Goal: Information Seeking & Learning: Check status

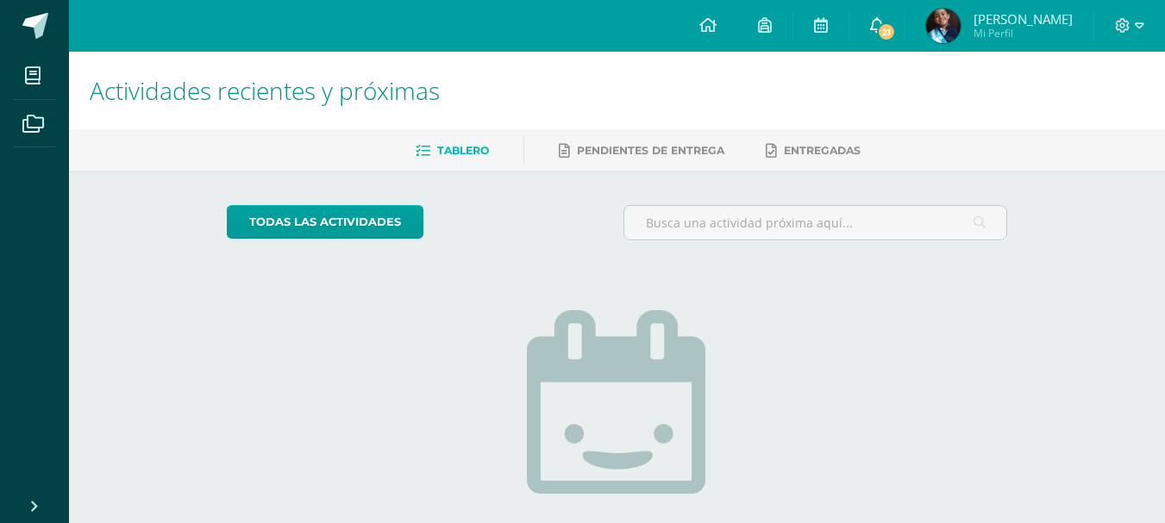
click at [884, 28] on icon at bounding box center [877, 25] width 14 height 16
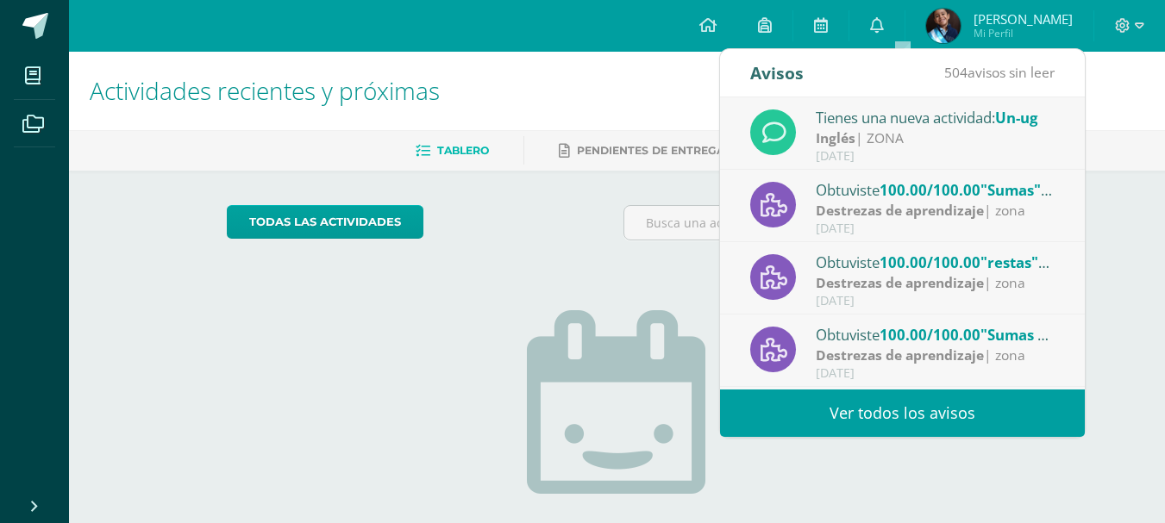
click at [839, 380] on div "[DATE]" at bounding box center [935, 373] width 240 height 15
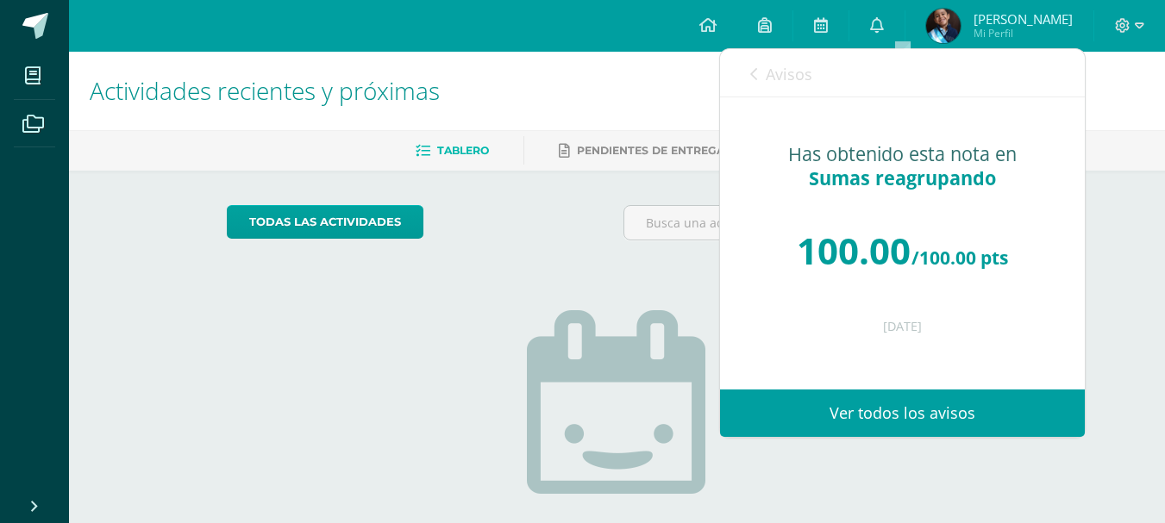
click at [835, 416] on link "Ver todos los avisos" at bounding box center [902, 413] width 365 height 47
click at [947, 399] on link "Ver todos los avisos" at bounding box center [902, 413] width 365 height 47
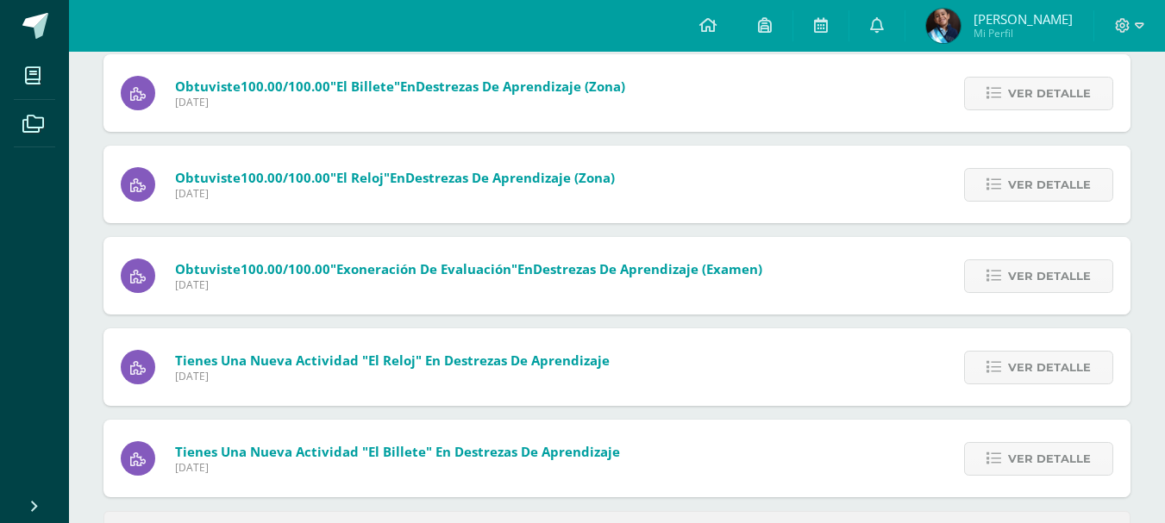
scroll to position [734, 0]
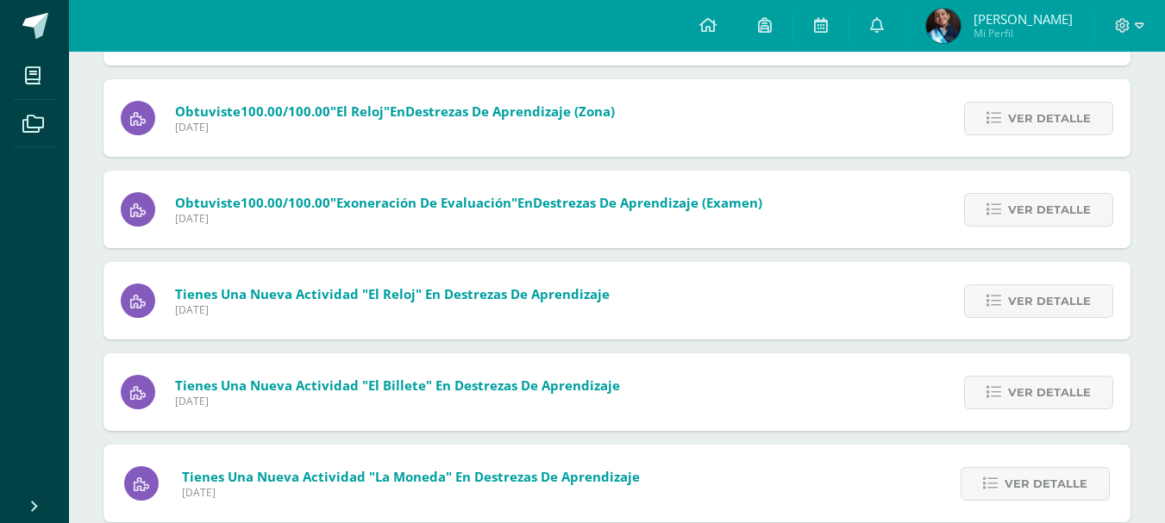
drag, startPoint x: 1172, startPoint y: 63, endPoint x: 1163, endPoint y: 427, distance: 363.9
click at [1163, 427] on div "Sin leer (503) Leídos Marcar todas como leídas Tienes una nueva actividad "Un-u…" at bounding box center [617, 403] width 1096 height 2014
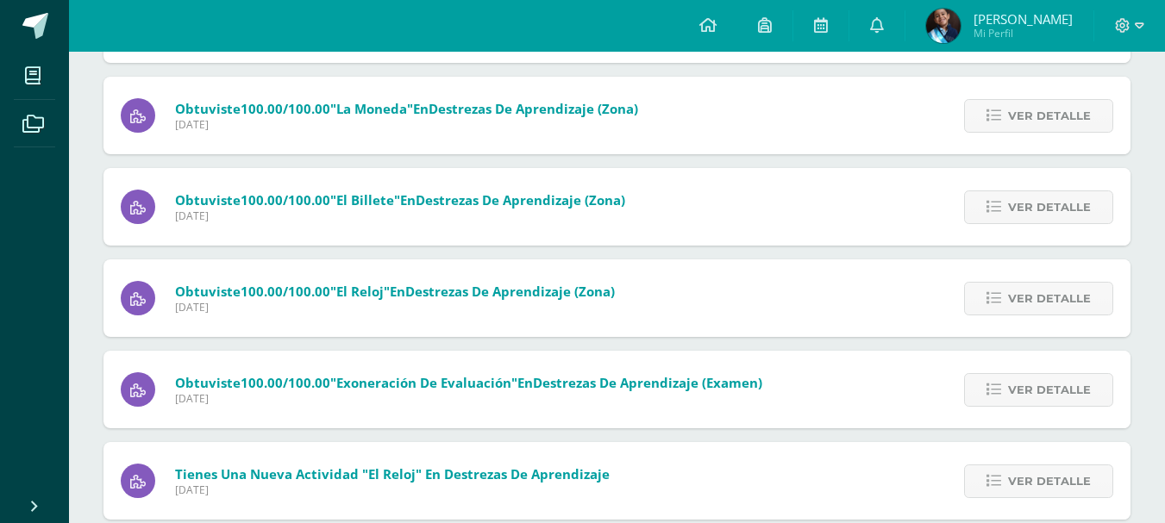
scroll to position [291, 0]
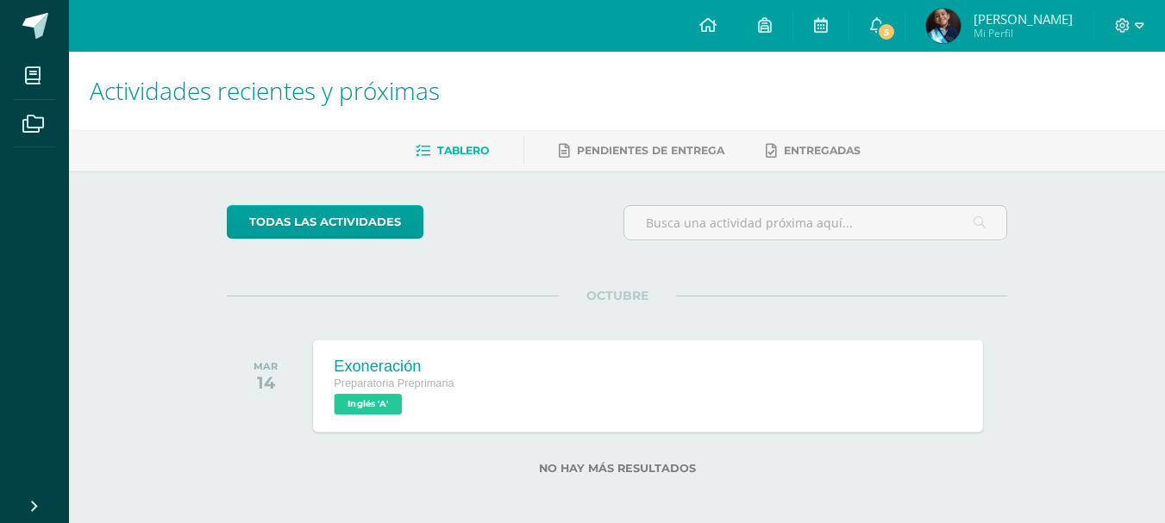
click at [383, 403] on span "Inglés 'A'" at bounding box center [368, 404] width 68 height 21
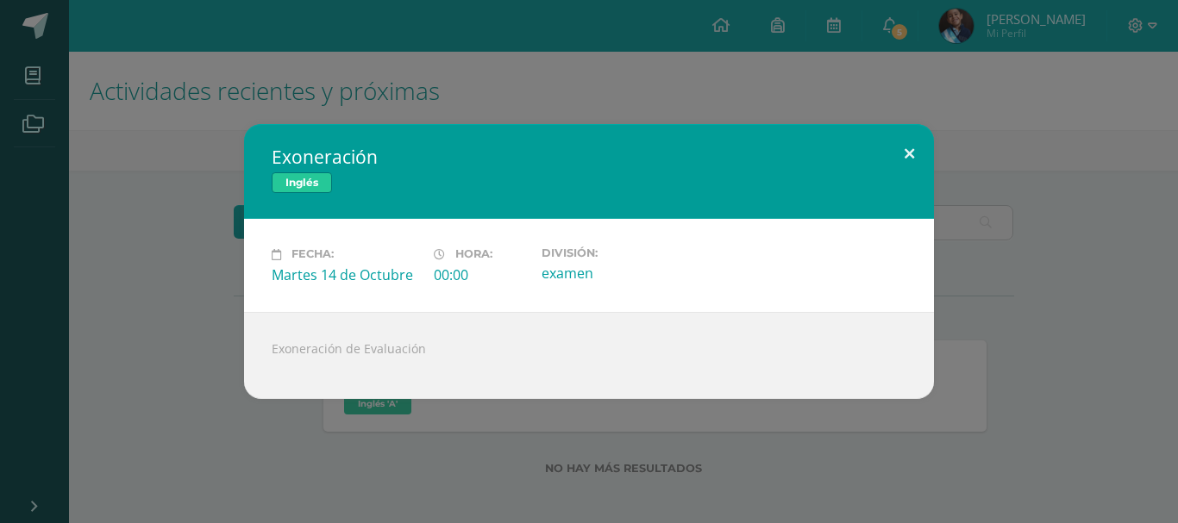
click at [905, 148] on button at bounding box center [908, 153] width 49 height 59
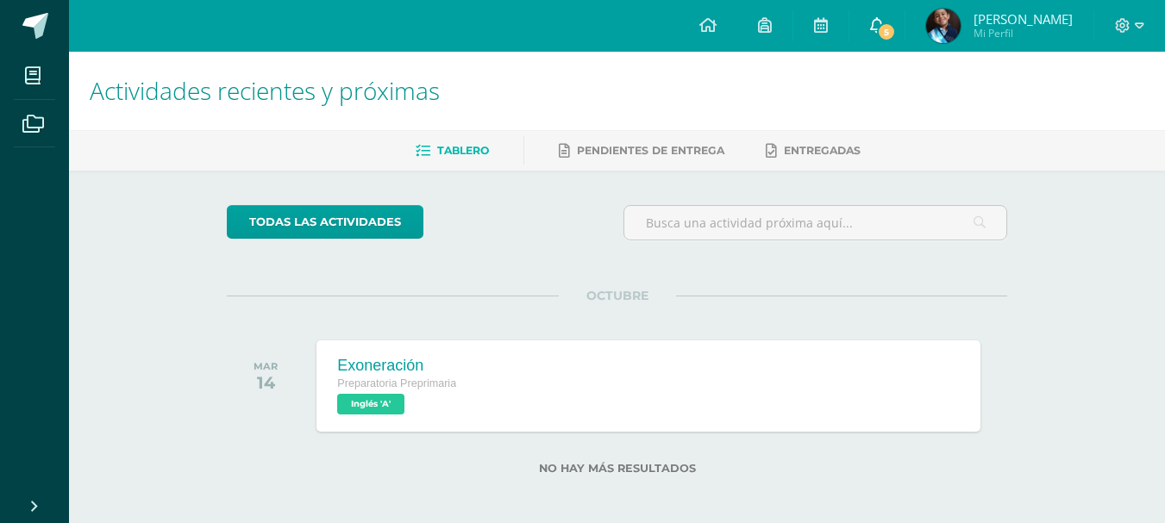
click at [896, 30] on span "5" at bounding box center [886, 31] width 19 height 19
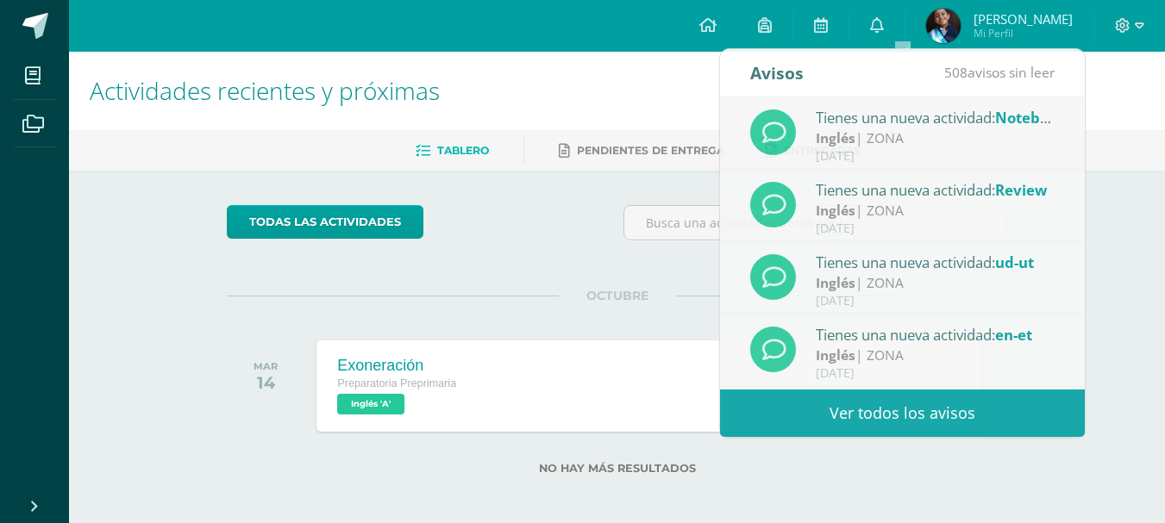
click at [1129, 275] on div "Actividades recientes y próximas Tablero Pendientes de entrega Entregadas todas…" at bounding box center [617, 291] width 1096 height 478
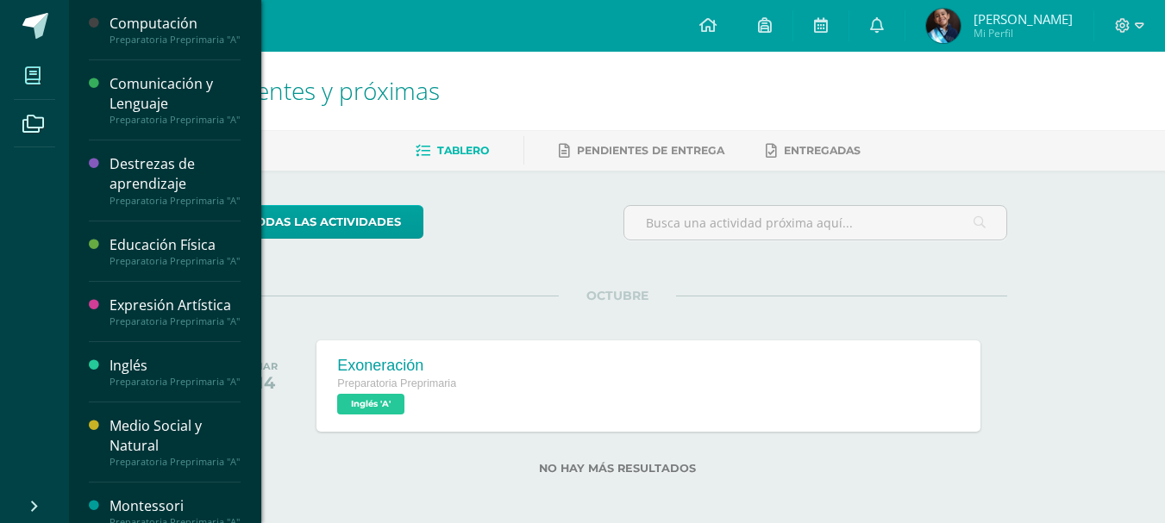
click at [39, 80] on icon at bounding box center [33, 75] width 16 height 17
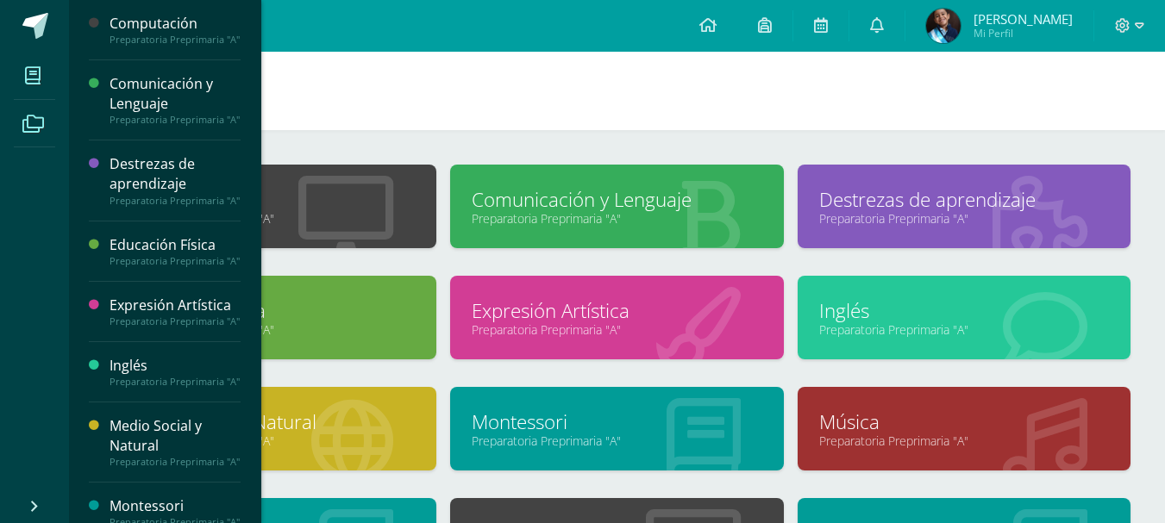
click at [40, 128] on icon at bounding box center [33, 124] width 22 height 17
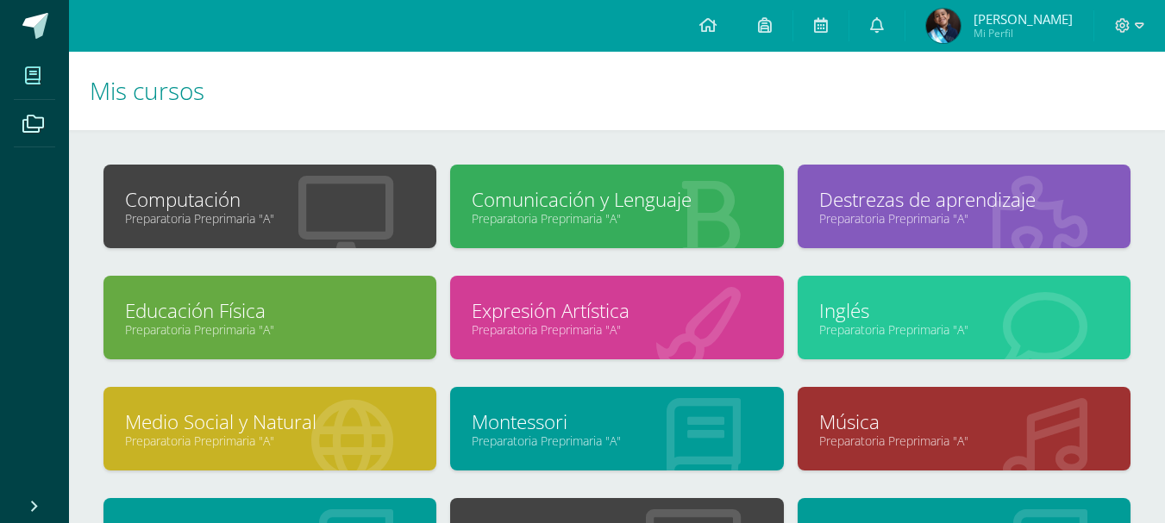
click at [140, 36] on div "Configuración Cerrar sesión Josué Daniel Mi Perfil Avisos 508 avisos sin leer A…" at bounding box center [617, 26] width 1096 height 52
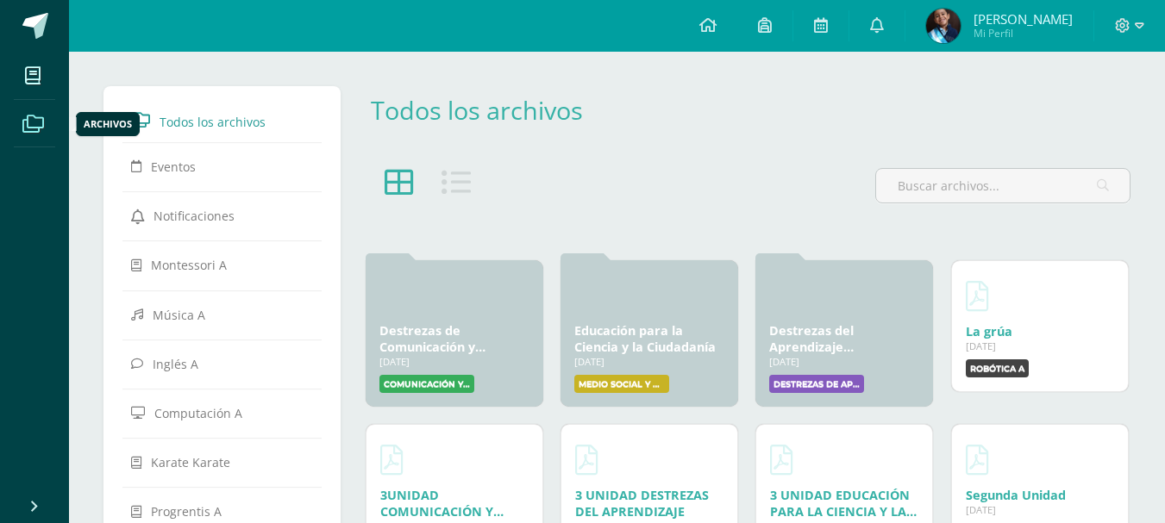
click at [34, 118] on icon at bounding box center [33, 124] width 22 height 17
click at [957, 28] on img at bounding box center [943, 26] width 34 height 34
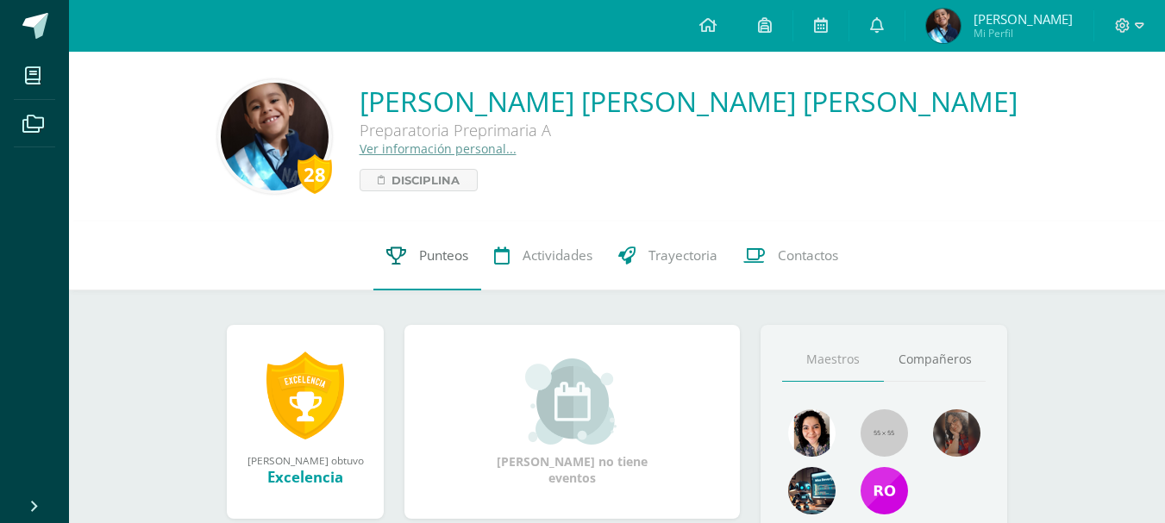
click at [424, 256] on span "Punteos" at bounding box center [443, 256] width 49 height 18
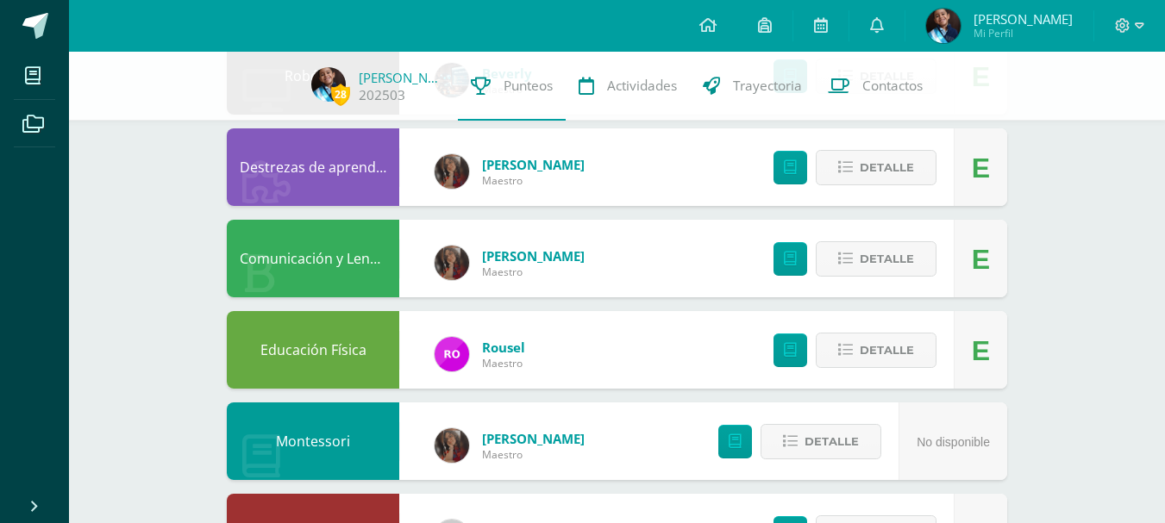
scroll to position [452, 0]
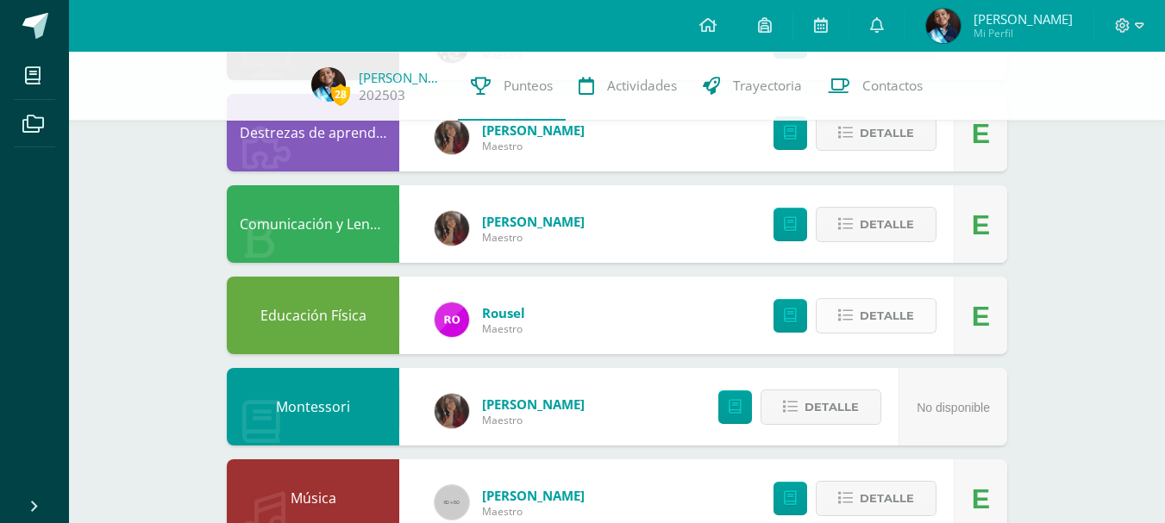
click at [890, 311] on span "Detalle" at bounding box center [886, 316] width 54 height 32
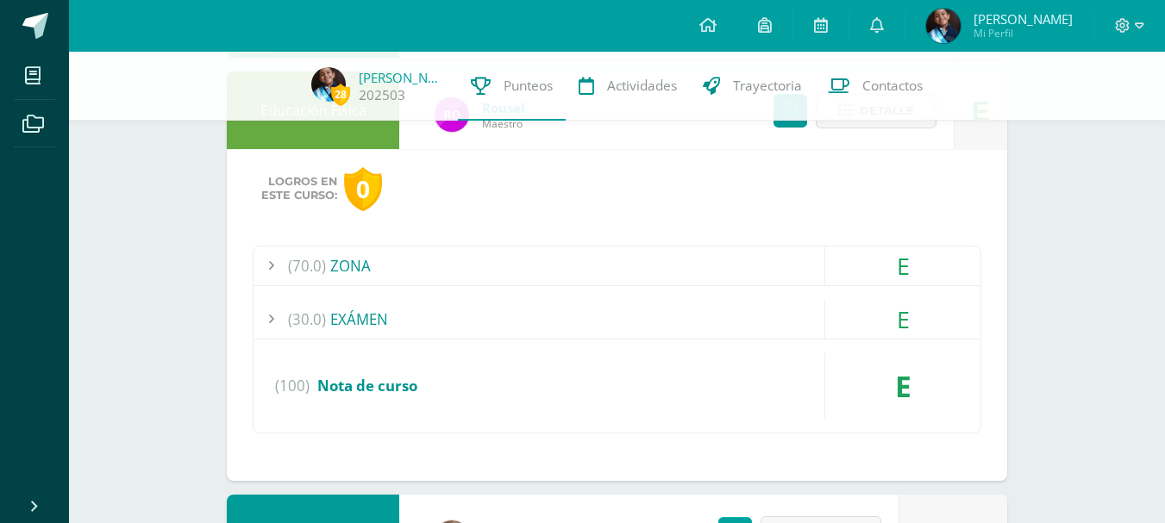
scroll to position [653, 0]
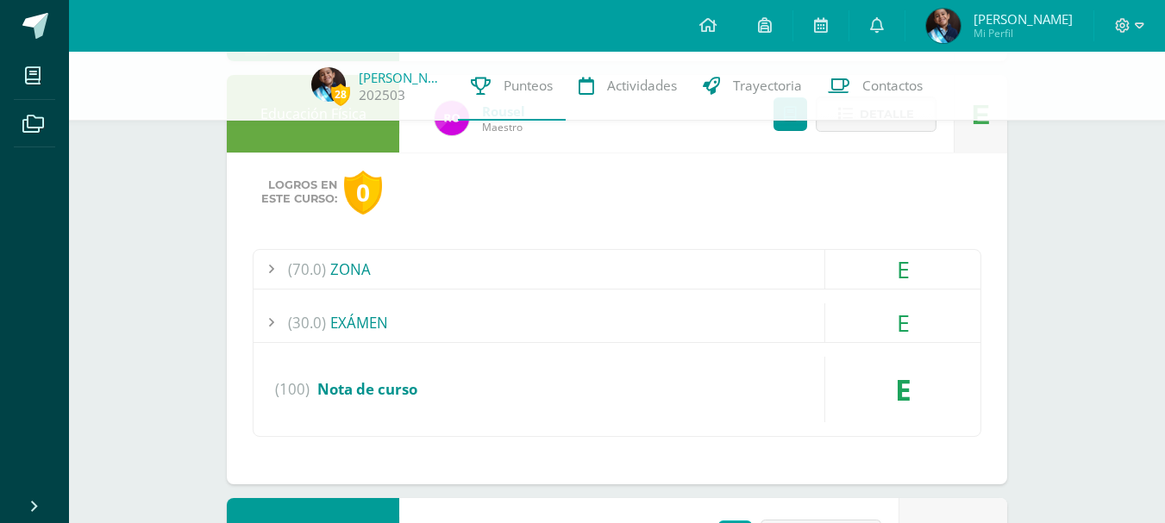
click at [350, 264] on div "(70.0) ZONA" at bounding box center [616, 269] width 727 height 39
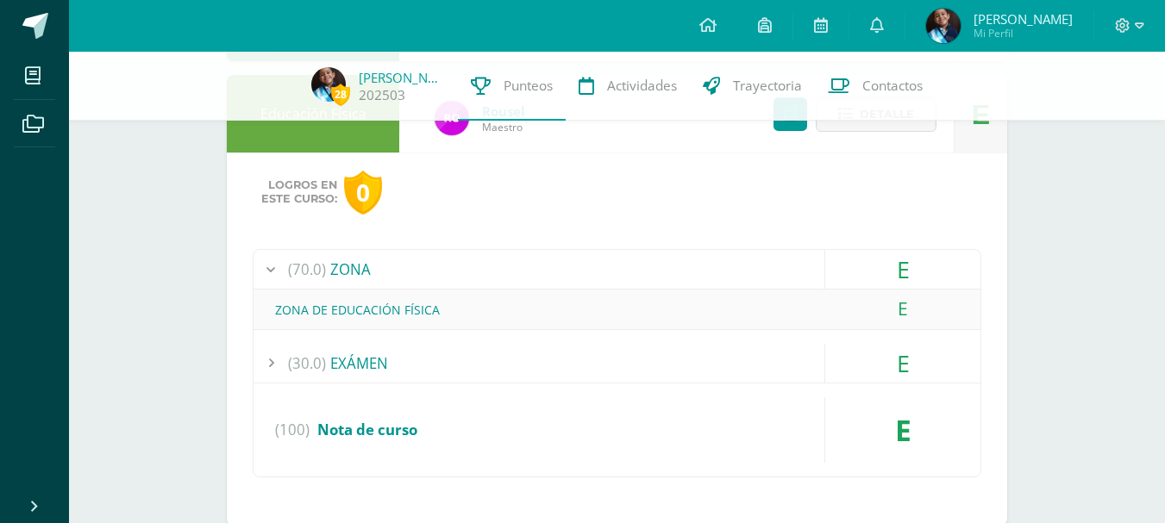
click at [357, 360] on div "(30.0) EXÁMEN" at bounding box center [616, 363] width 727 height 39
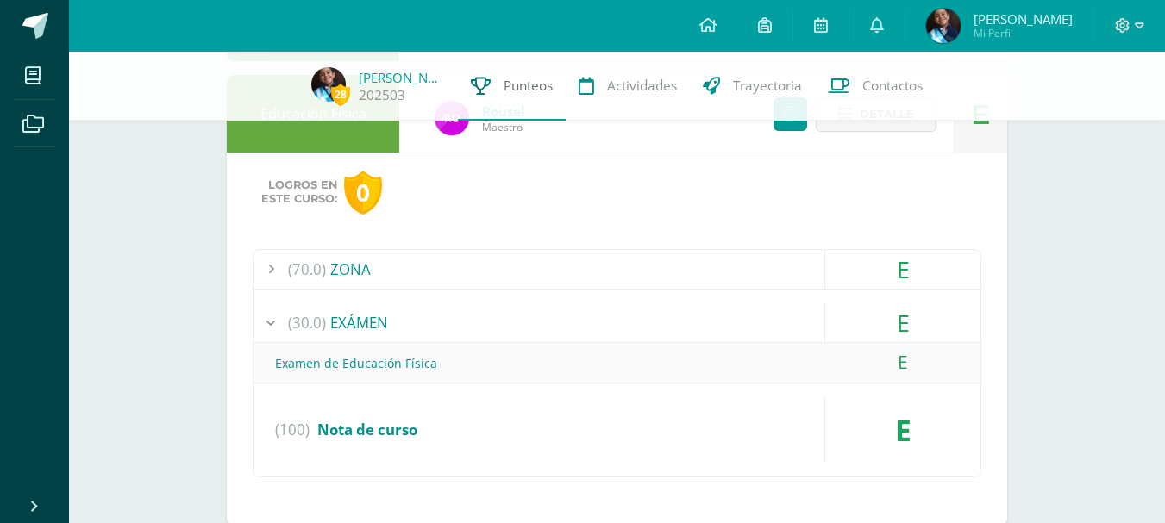
click at [516, 84] on span "Punteos" at bounding box center [527, 86] width 49 height 18
drag, startPoint x: 516, startPoint y: 84, endPoint x: 506, endPoint y: 84, distance: 10.3
click at [506, 84] on span "Punteos" at bounding box center [527, 86] width 49 height 18
click at [346, 81] on span "28 Josué Ramírez 202503" at bounding box center [377, 86] width 159 height 39
click at [374, 81] on link "[PERSON_NAME]" at bounding box center [402, 77] width 86 height 17
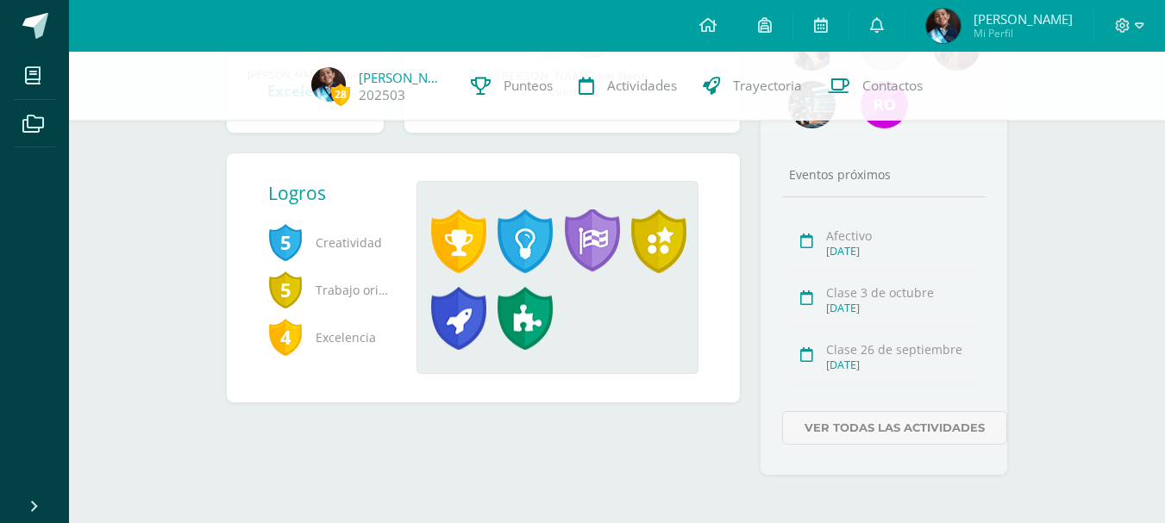
scroll to position [386, 0]
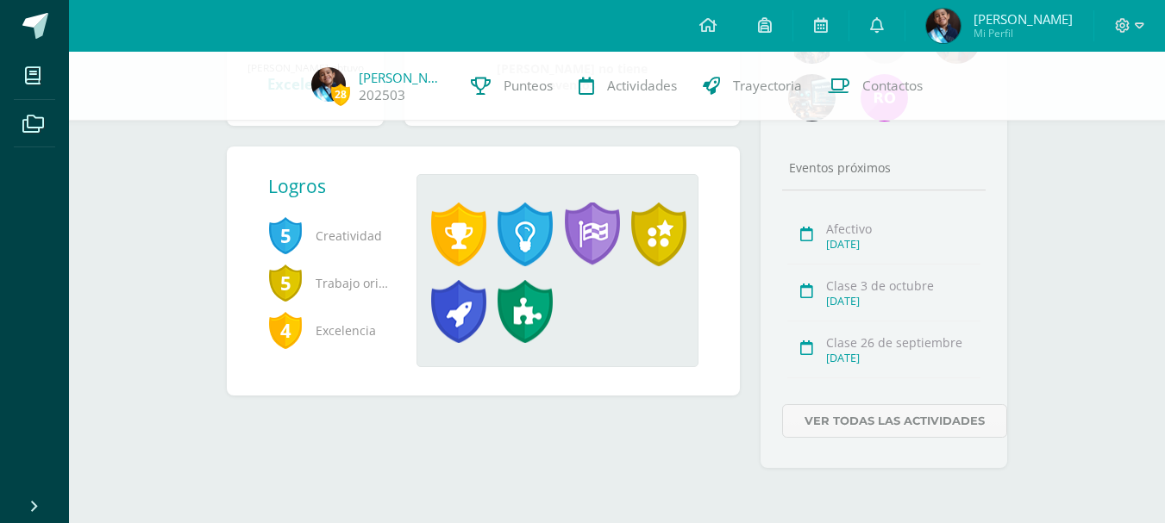
click at [814, 232] on div at bounding box center [806, 233] width 39 height 20
click at [893, 419] on link "Ver todas las actividades" at bounding box center [894, 421] width 225 height 34
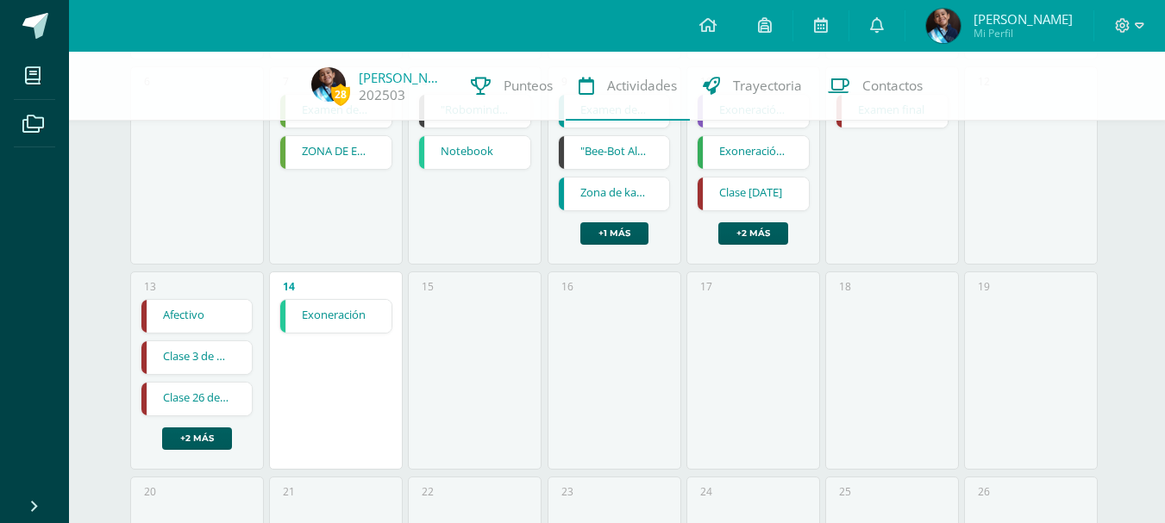
scroll to position [444, 0]
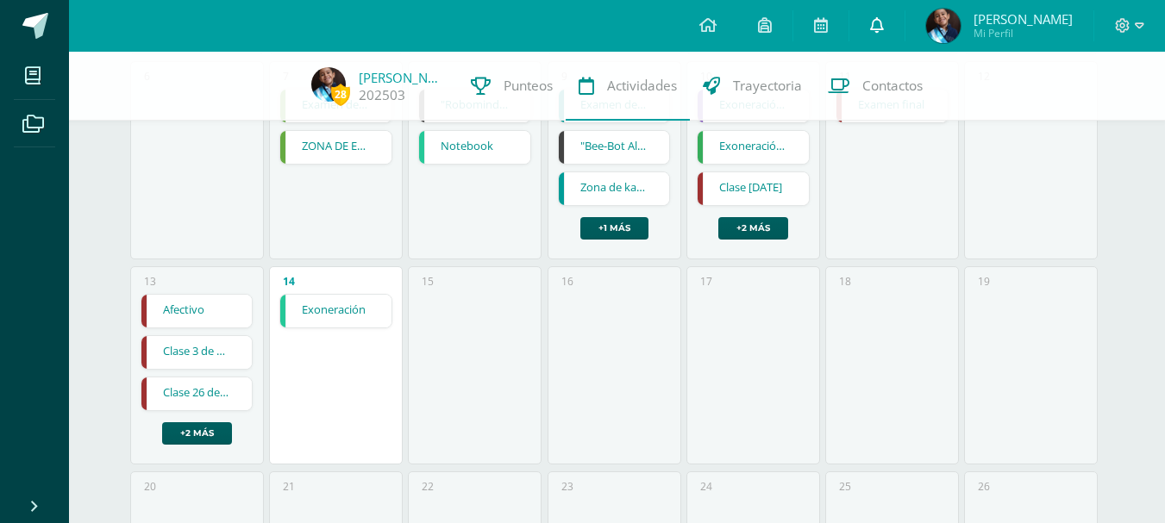
click at [884, 34] on span at bounding box center [877, 25] width 14 height 19
click at [307, 26] on div "Configuración Cerrar sesión Josué Daniel Mi Perfil Mis accesos directos Aprende…" at bounding box center [617, 26] width 1096 height 52
click at [884, 33] on span at bounding box center [877, 25] width 14 height 19
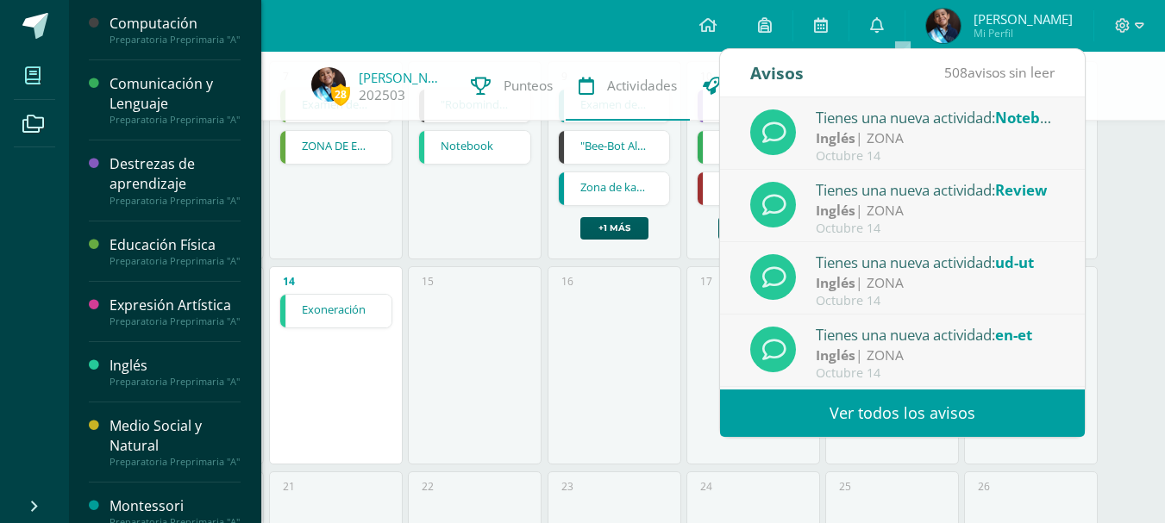
click at [27, 67] on icon at bounding box center [33, 75] width 16 height 17
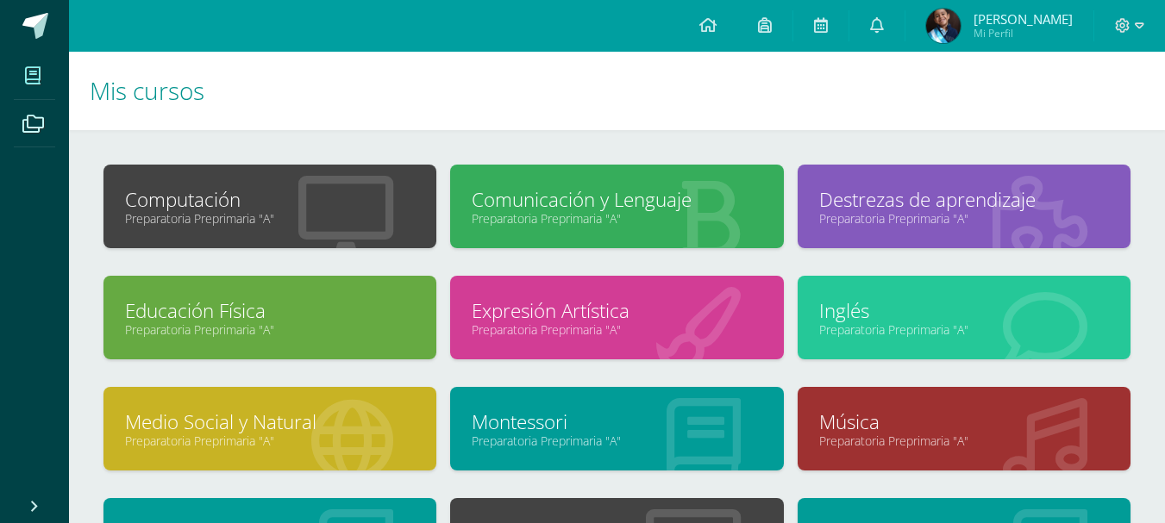
click at [960, 22] on img at bounding box center [943, 26] width 34 height 34
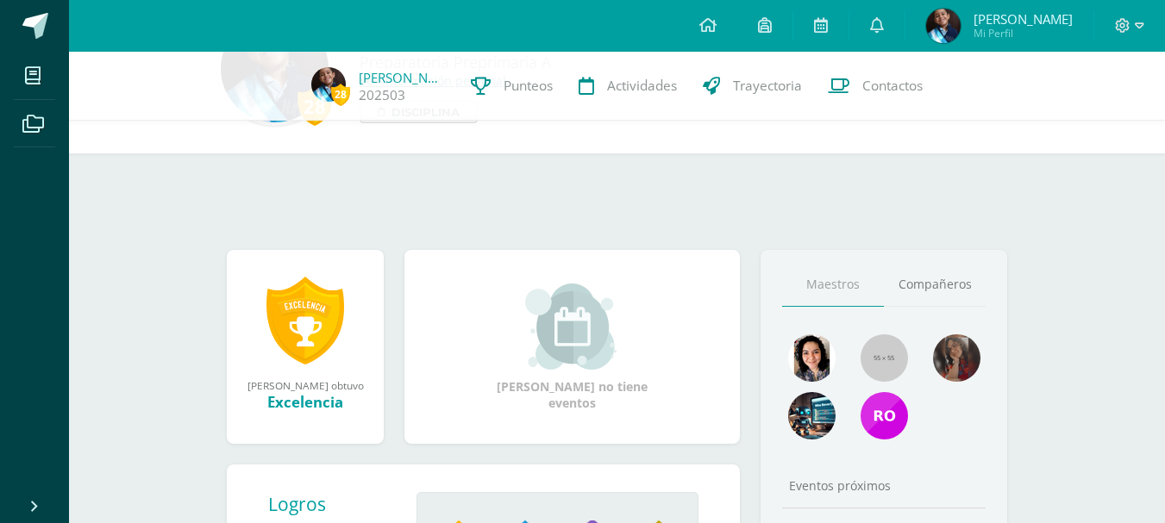
scroll to position [172, 0]
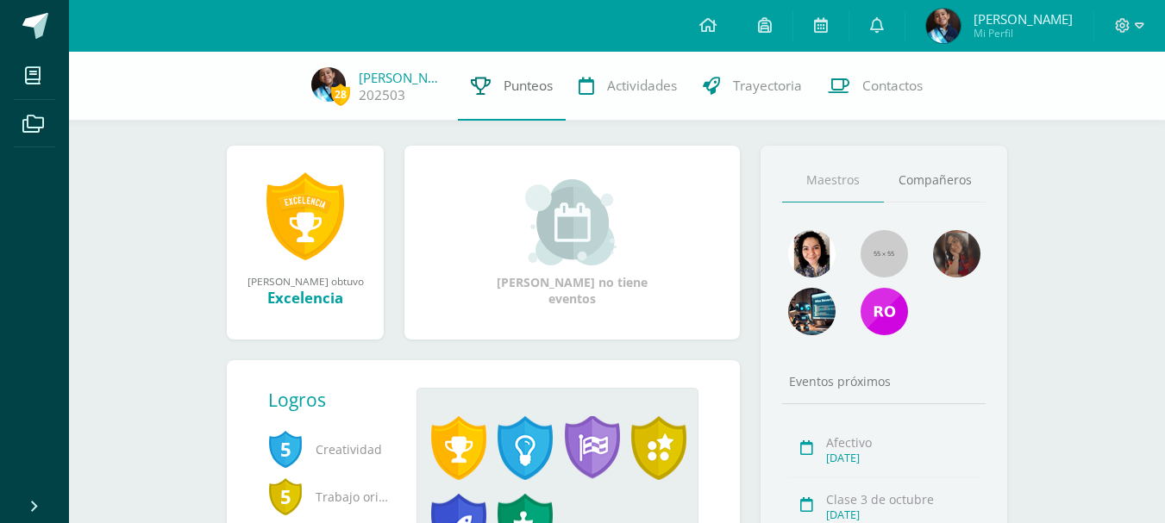
click at [518, 91] on span "Punteos" at bounding box center [527, 86] width 49 height 18
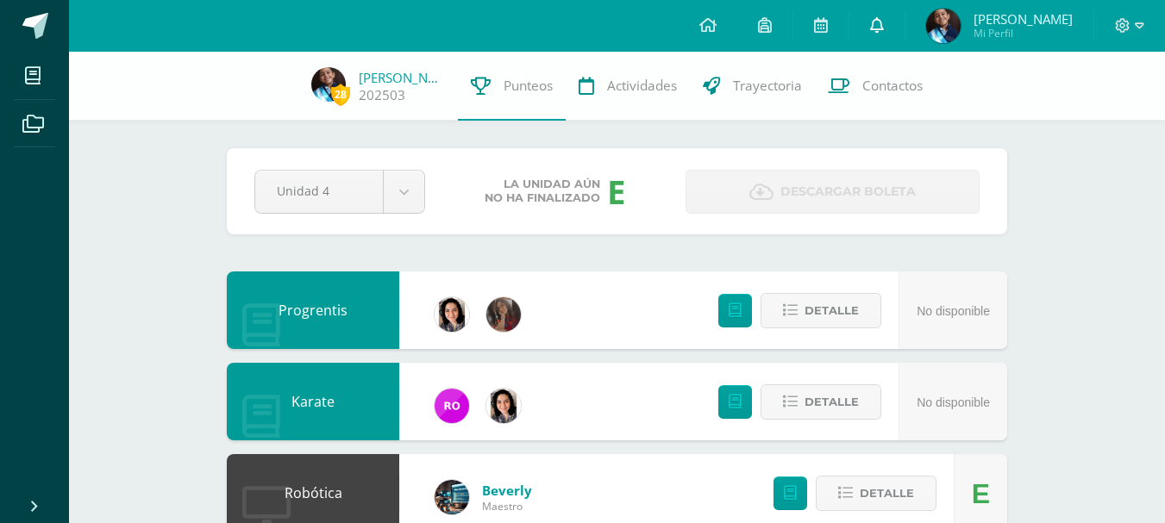
click at [884, 22] on icon at bounding box center [877, 25] width 14 height 16
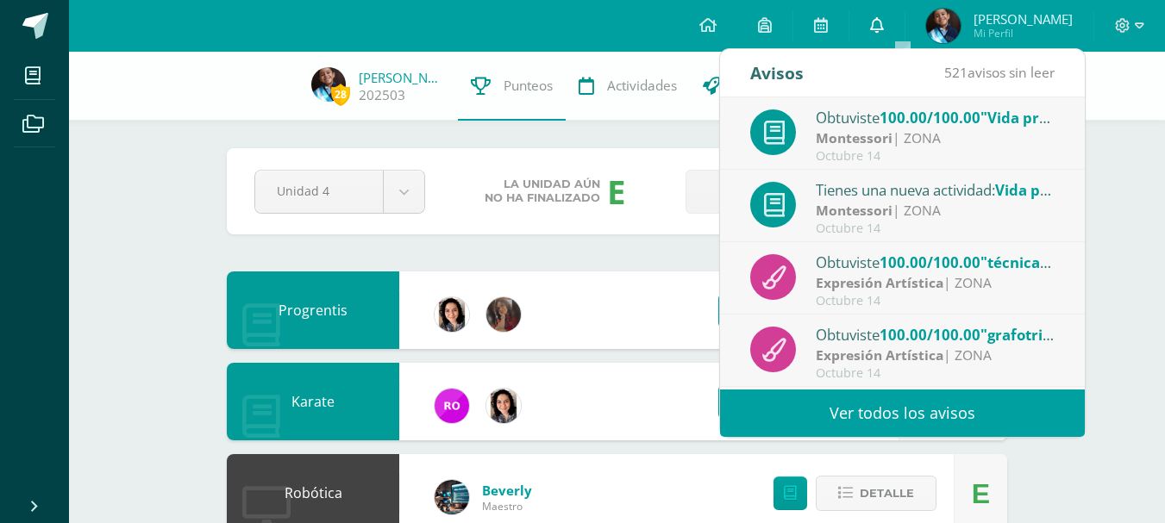
click at [884, 16] on span at bounding box center [877, 25] width 14 height 19
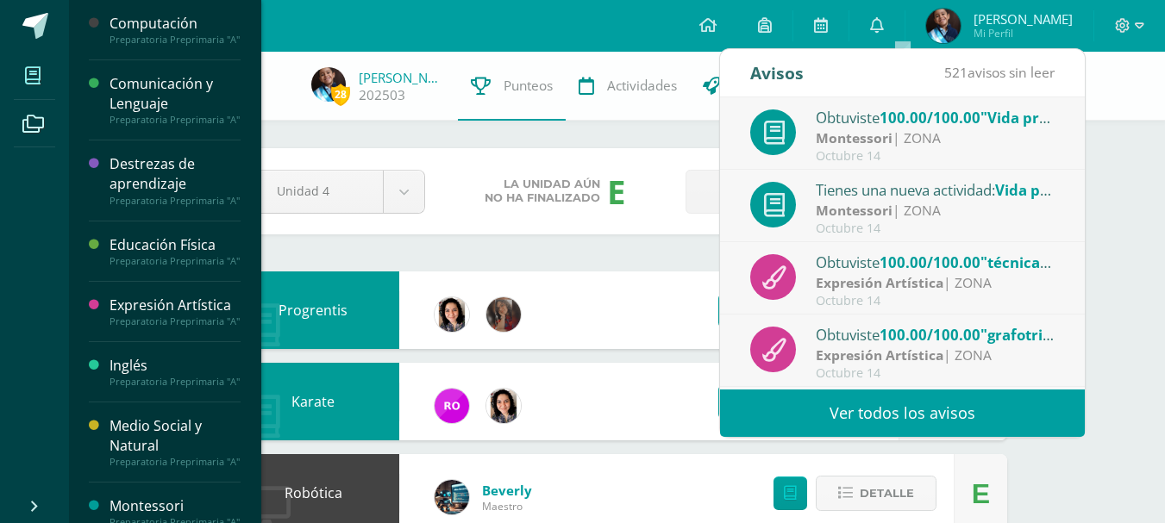
click at [27, 67] on icon at bounding box center [33, 75] width 16 height 17
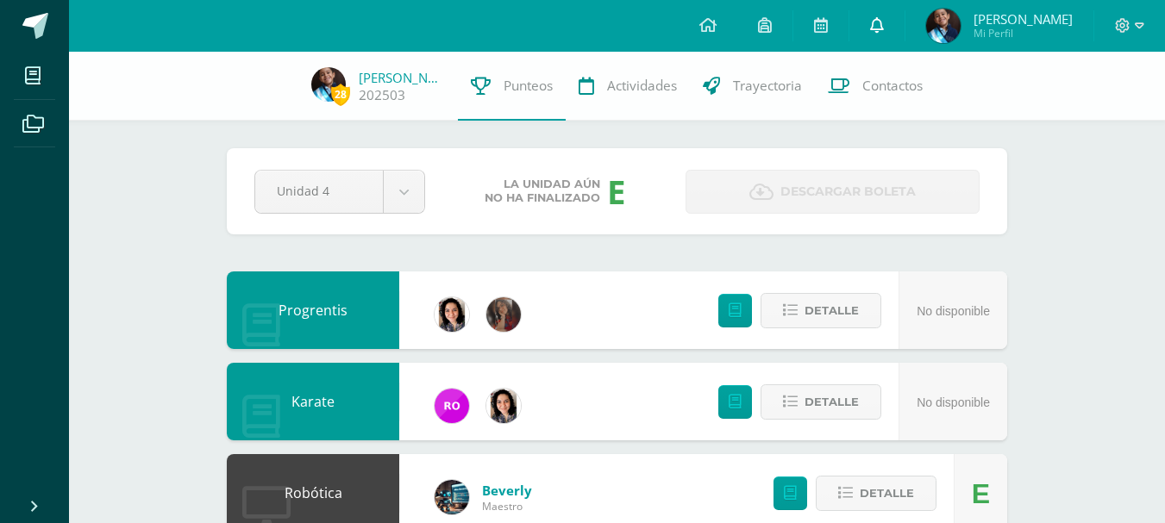
click at [904, 28] on link at bounding box center [876, 26] width 55 height 52
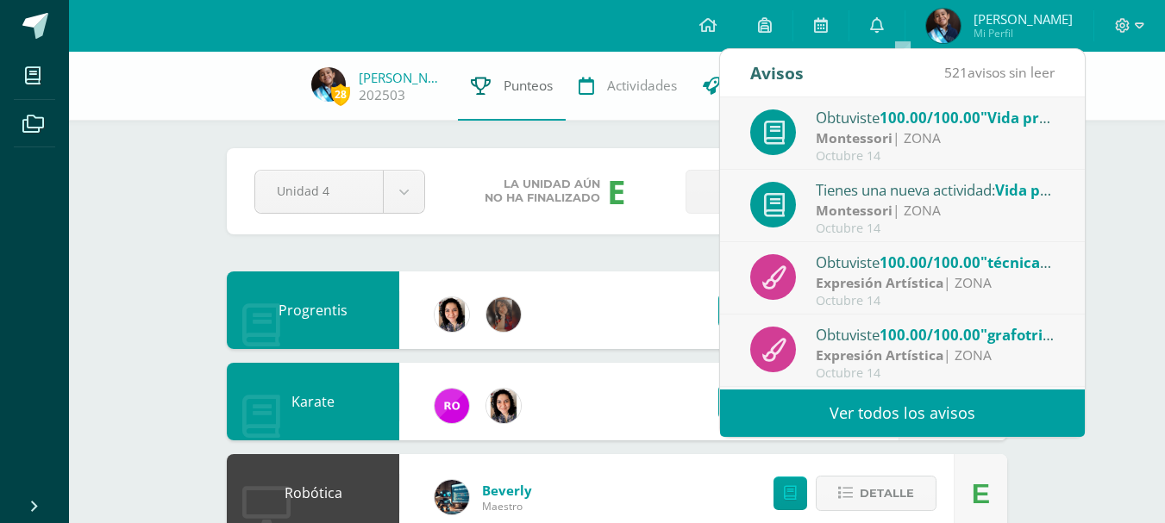
click at [492, 78] on link "Punteos" at bounding box center [512, 86] width 108 height 69
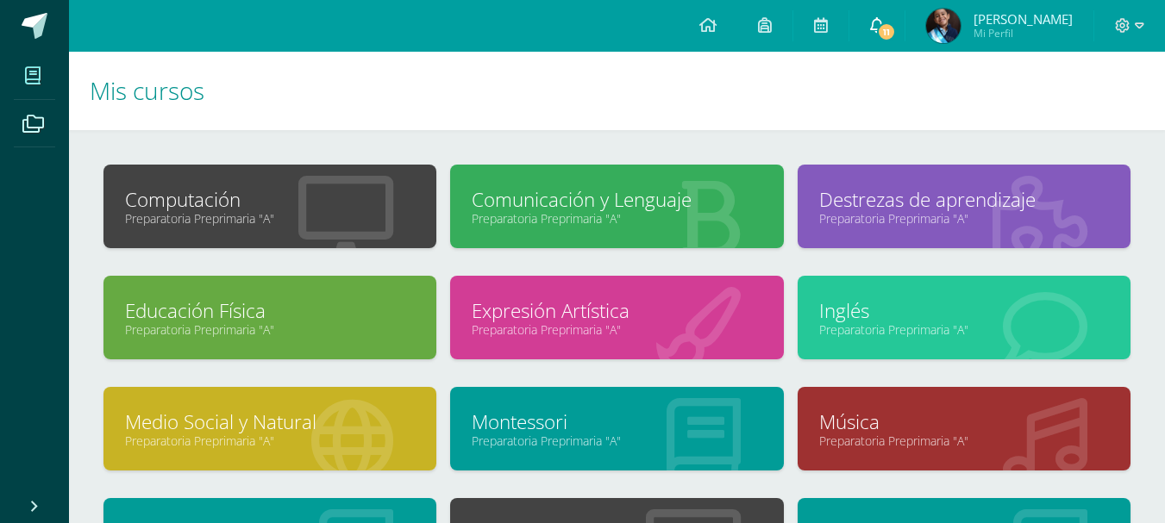
click at [896, 22] on span "11" at bounding box center [886, 31] width 19 height 19
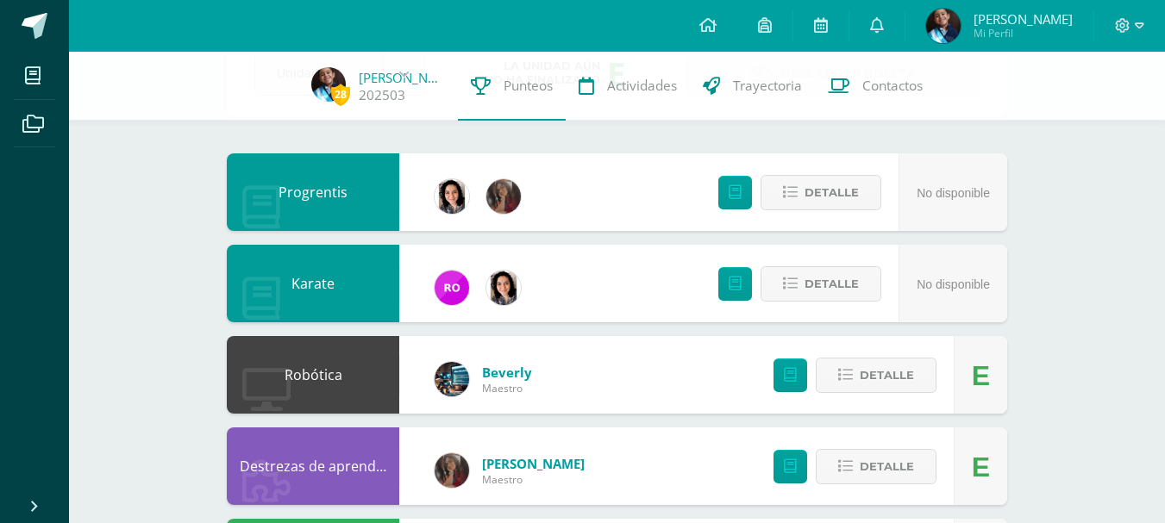
scroll to position [259, 0]
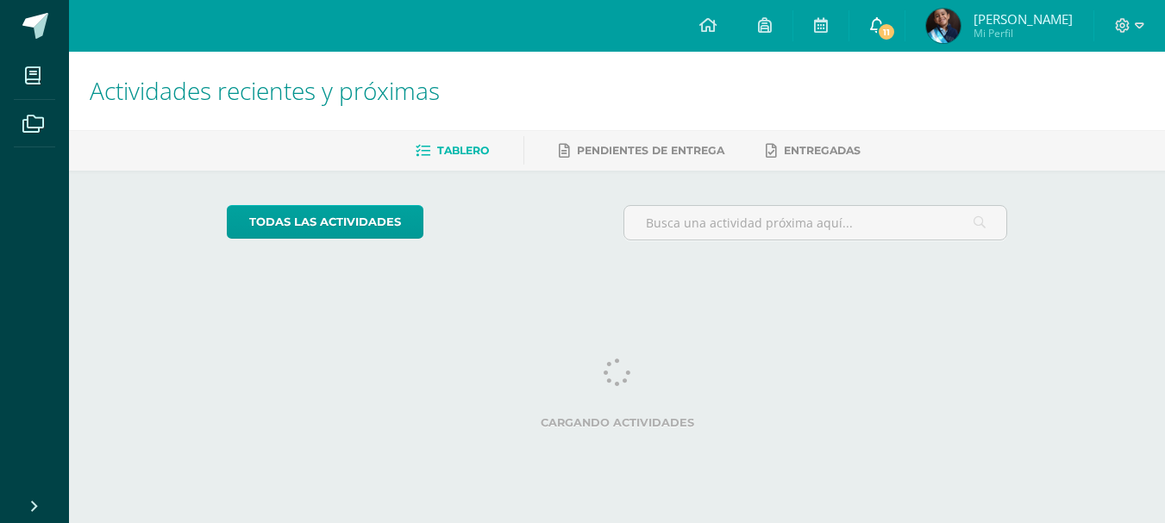
click at [896, 28] on span "11" at bounding box center [886, 31] width 19 height 19
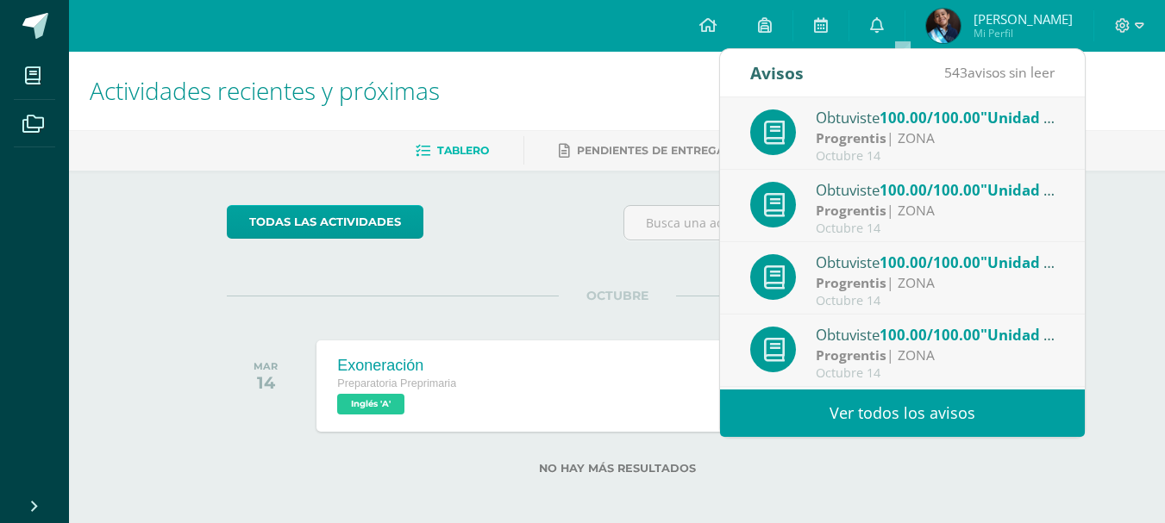
click at [909, 411] on link "Ver todos los avisos" at bounding box center [902, 413] width 365 height 47
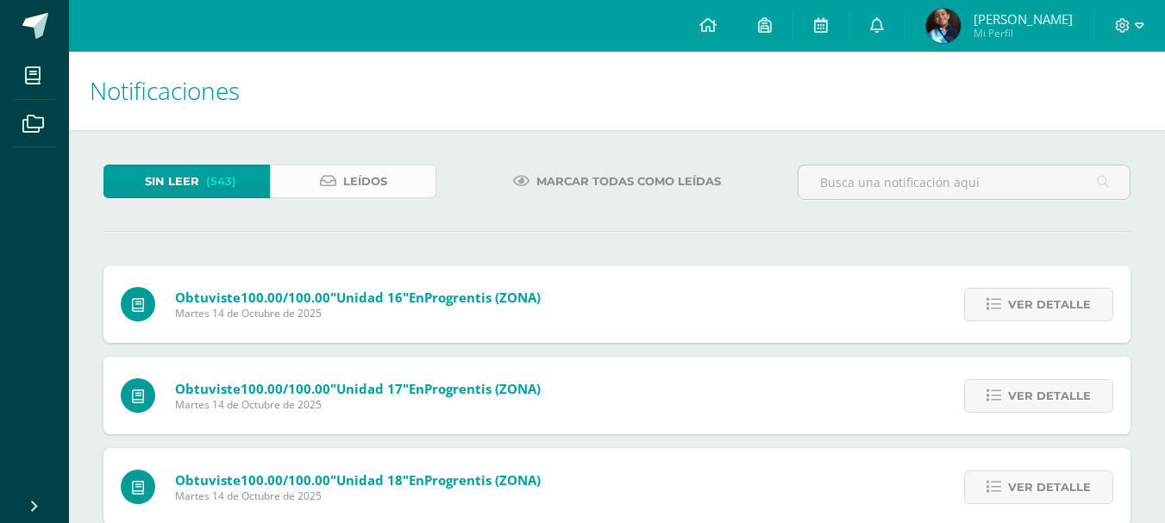
click at [363, 179] on span "Leídos" at bounding box center [365, 182] width 44 height 32
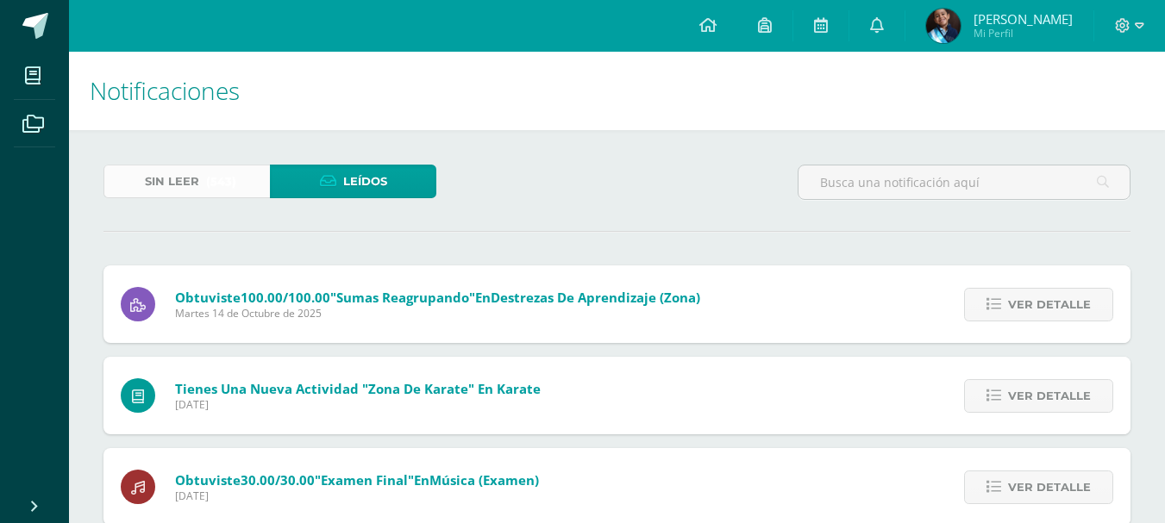
drag, startPoint x: 0, startPoint y: 0, endPoint x: 216, endPoint y: 182, distance: 282.7
click at [216, 182] on span "(543)" at bounding box center [221, 182] width 30 height 32
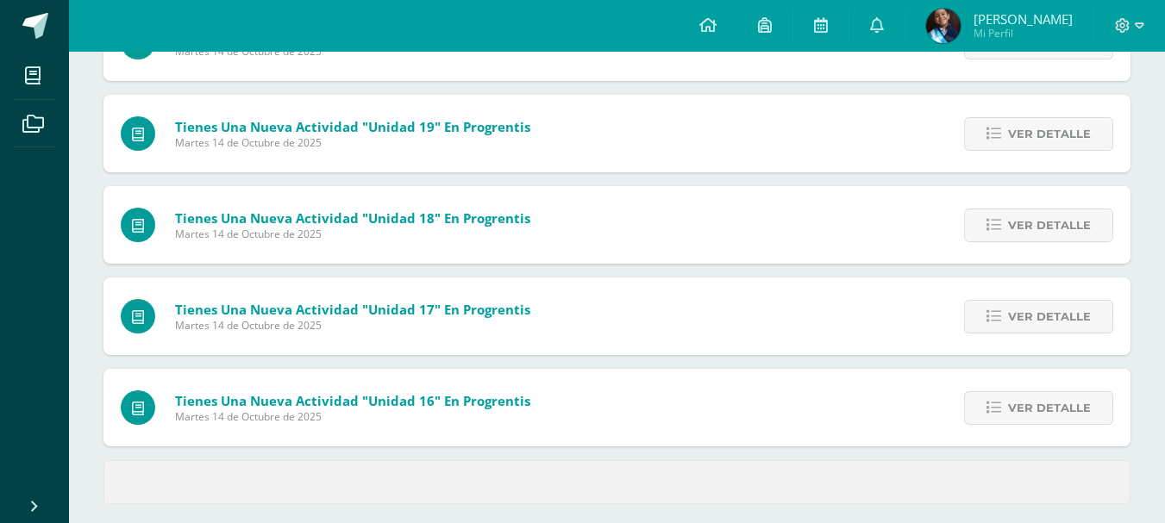
scroll to position [734, 0]
